Goal: Complete application form

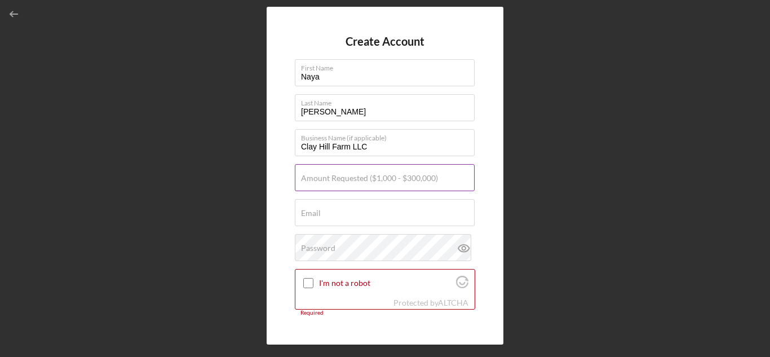
type input "Clay Hill Farm LLC"
click at [324, 175] on label "Amount Requested ($1,000 - $300,000)" at bounding box center [369, 178] width 137 height 9
click at [324, 175] on input "Amount Requested ($1,000 - $300,000)" at bounding box center [385, 177] width 180 height 27
type input "$15,000"
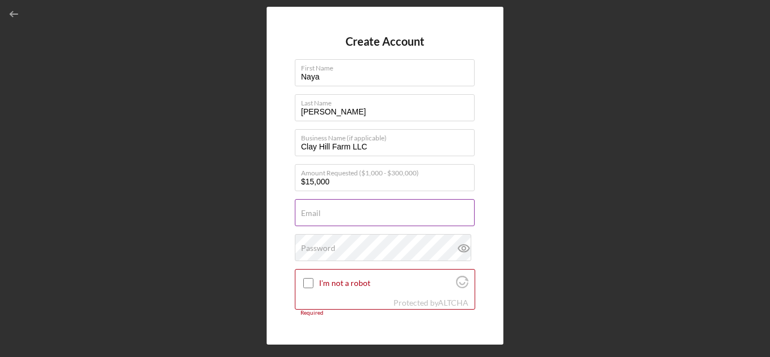
click at [325, 221] on input "Email" at bounding box center [385, 212] width 180 height 27
type input "[EMAIL_ADDRESS][DOMAIN_NAME]"
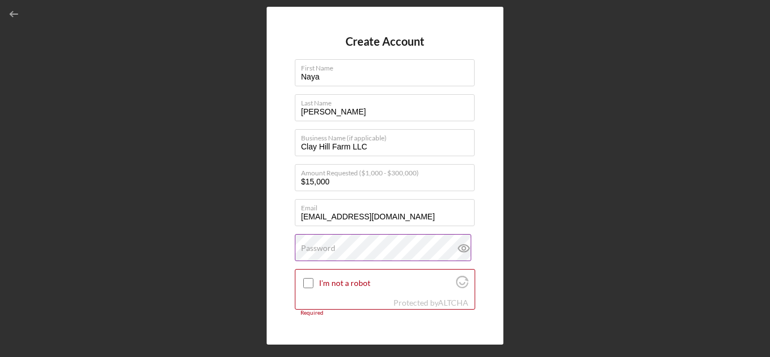
click at [310, 246] on label "Password" at bounding box center [318, 247] width 34 height 9
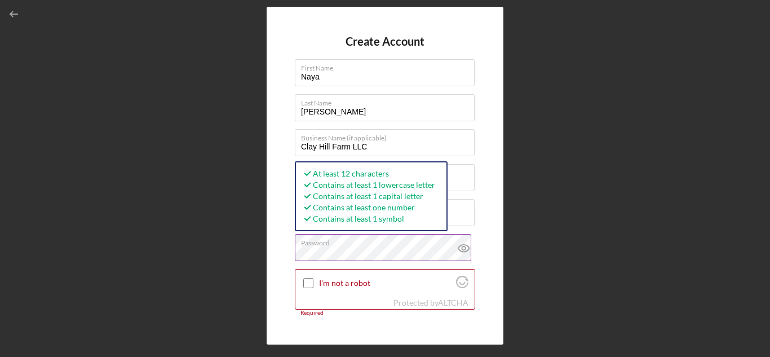
click at [463, 253] on icon at bounding box center [464, 248] width 28 height 28
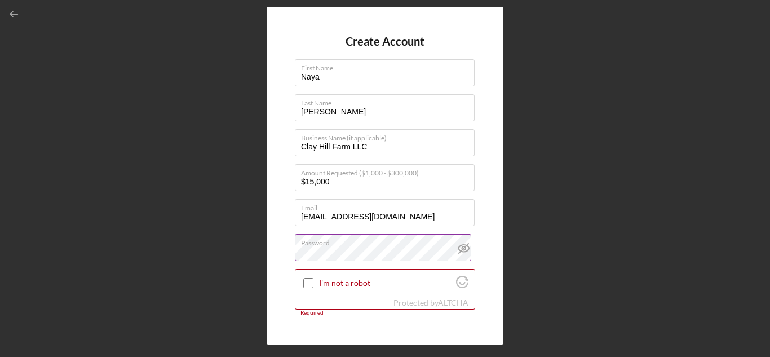
click at [463, 253] on icon at bounding box center [464, 248] width 28 height 28
click at [322, 286] on label "I'm not a robot" at bounding box center [386, 282] width 134 height 9
click at [313, 286] on input "I'm not a robot" at bounding box center [308, 283] width 10 height 10
checkbox input "true"
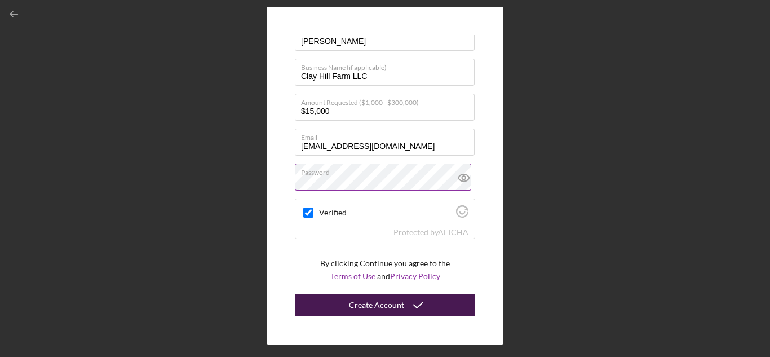
click at [334, 300] on button "Create Account" at bounding box center [385, 305] width 180 height 23
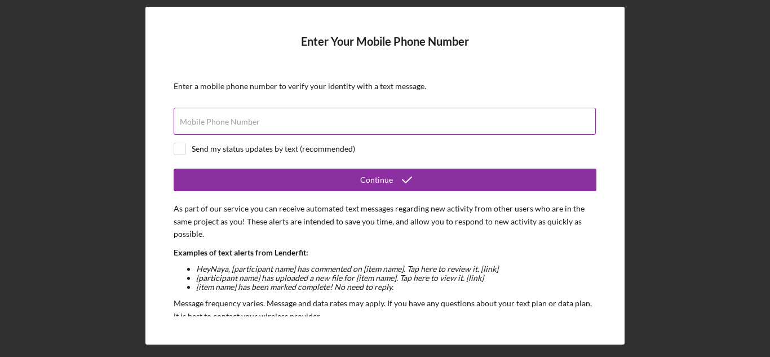
click at [352, 121] on div "Mobile Phone Number" at bounding box center [385, 122] width 423 height 28
type input "[PHONE_NUMBER]"
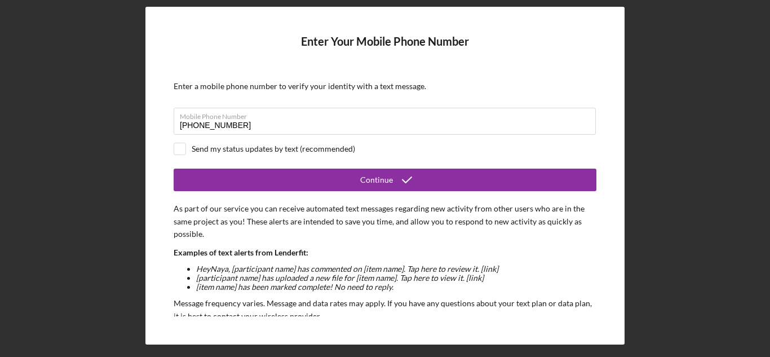
click at [288, 148] on div "Send my status updates by text (recommended)" at bounding box center [273, 148] width 163 height 9
checkbox input "true"
click at [287, 194] on form "Enter Your Mobile Phone Number Enter a mobile phone number to verify your ident…" at bounding box center [385, 175] width 423 height 281
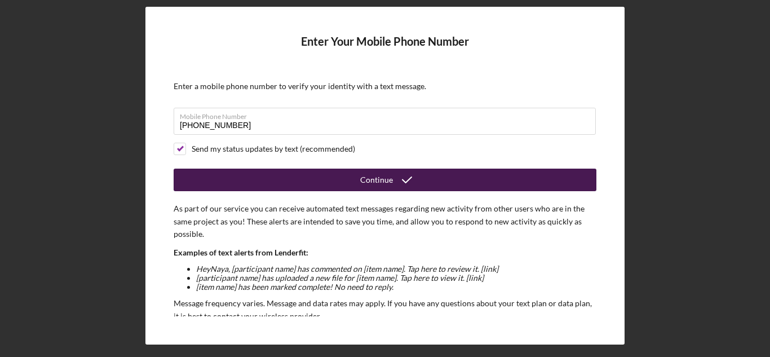
click at [291, 183] on button "Continue" at bounding box center [385, 179] width 423 height 23
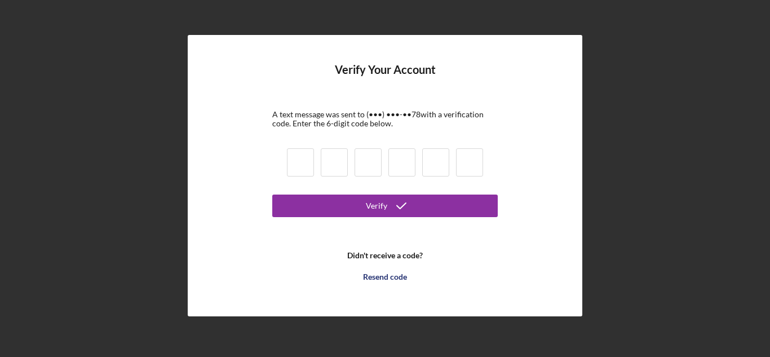
click at [298, 171] on input at bounding box center [300, 162] width 27 height 28
type input "9"
type input "2"
type input "0"
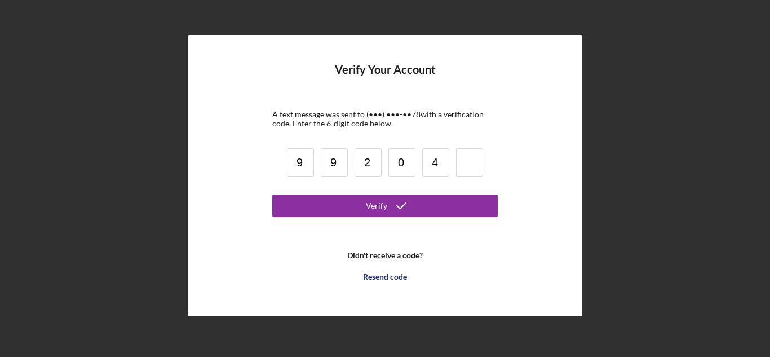
type input "4"
type input "8"
click at [272, 194] on button "Verify" at bounding box center [384, 205] width 225 height 23
